Goal: Task Accomplishment & Management: Use online tool/utility

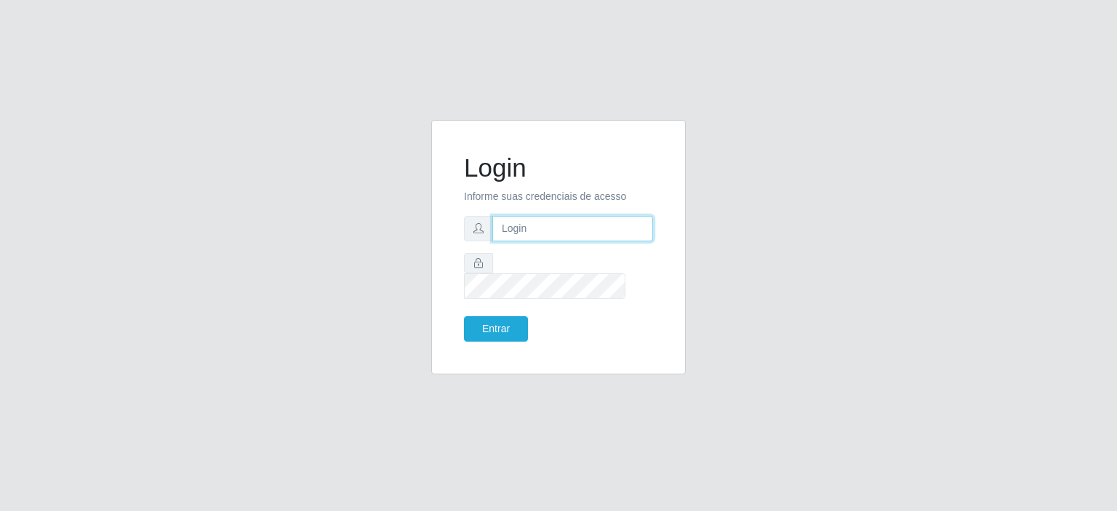
click at [527, 241] on input "text" at bounding box center [572, 228] width 161 height 25
type input "[EMAIL_ADDRESS][PERSON_NAME][DOMAIN_NAME]"
click at [464, 316] on button "Entrar" at bounding box center [496, 328] width 64 height 25
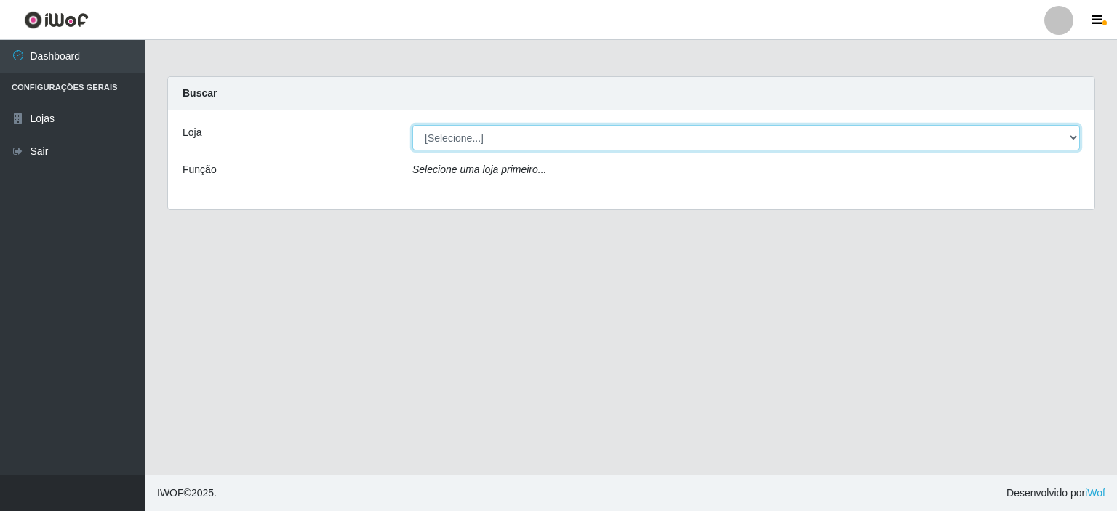
drag, startPoint x: 1071, startPoint y: 143, endPoint x: 1056, endPoint y: 148, distance: 15.9
click at [1071, 143] on select "[Selecione...] Corte Fácil - Unidade Planalto" at bounding box center [746, 137] width 668 height 25
select select "202"
click at [412, 125] on select "[Selecione...] Corte Fácil - Unidade Planalto" at bounding box center [746, 137] width 668 height 25
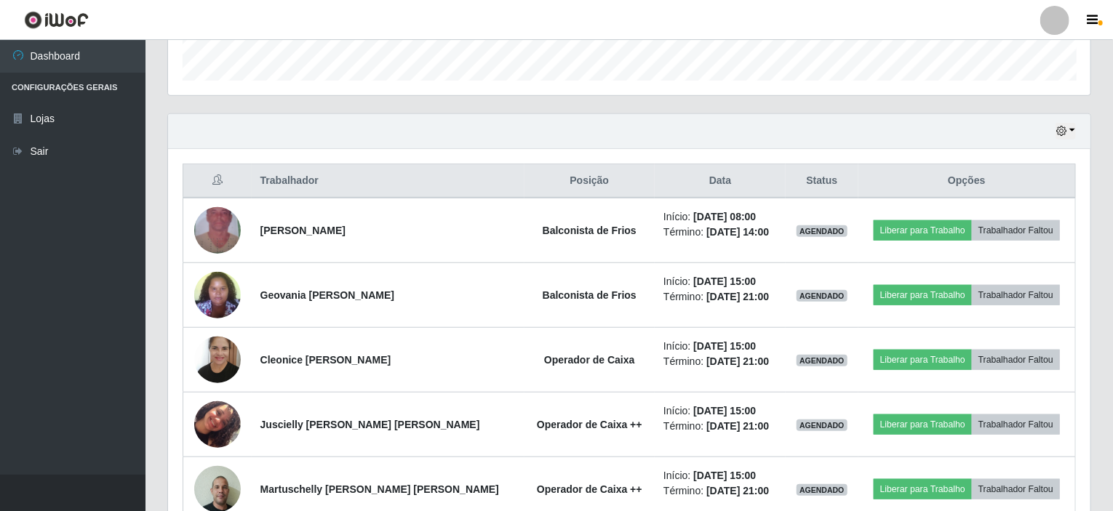
scroll to position [443, 0]
